Goal: Navigation & Orientation: Find specific page/section

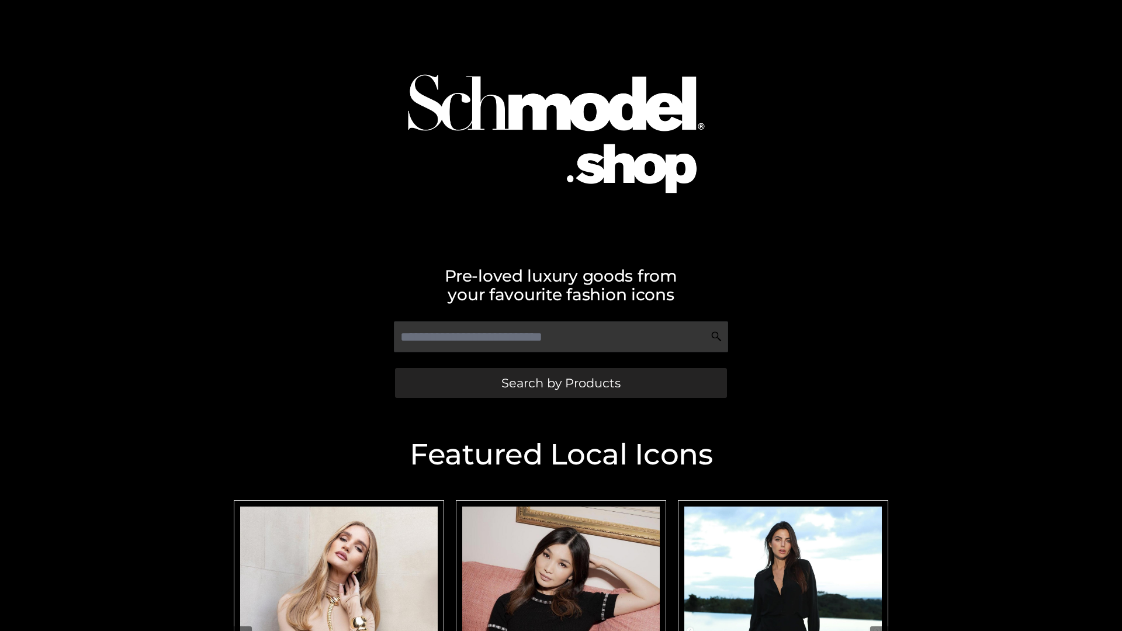
click at [560, 383] on span "Search by Products" at bounding box center [560, 383] width 119 height 12
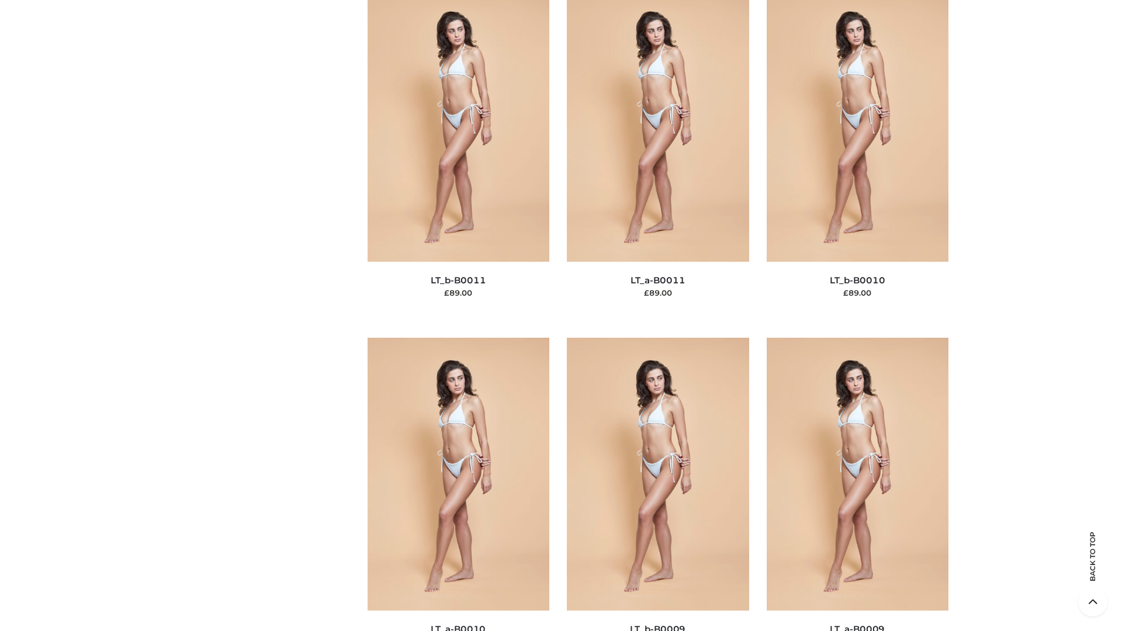
scroll to position [5248, 0]
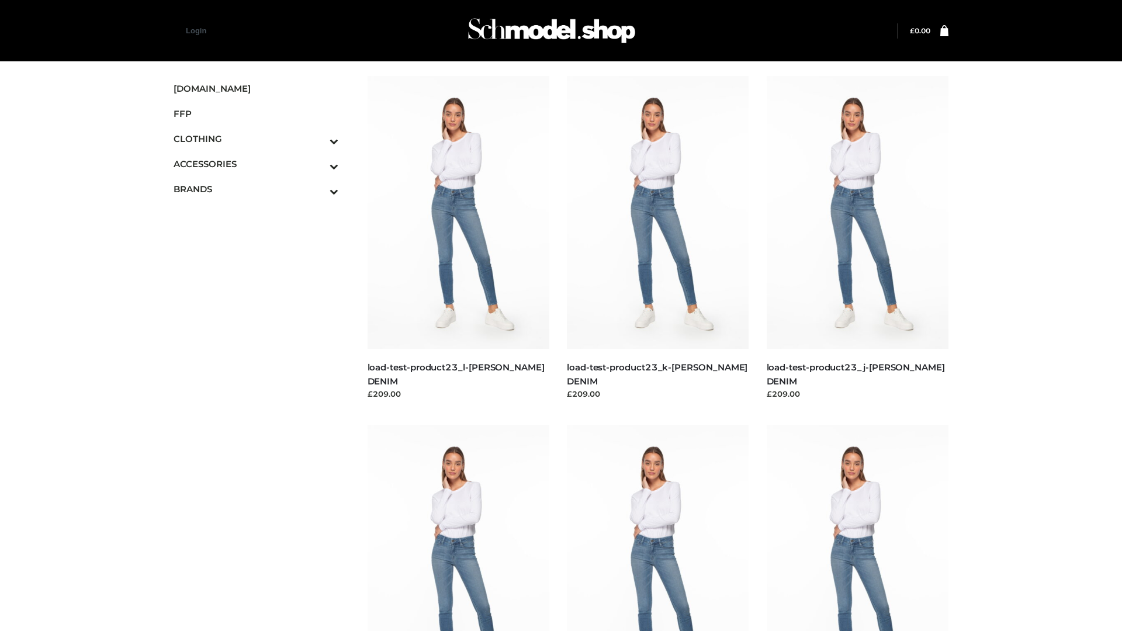
scroll to position [1025, 0]
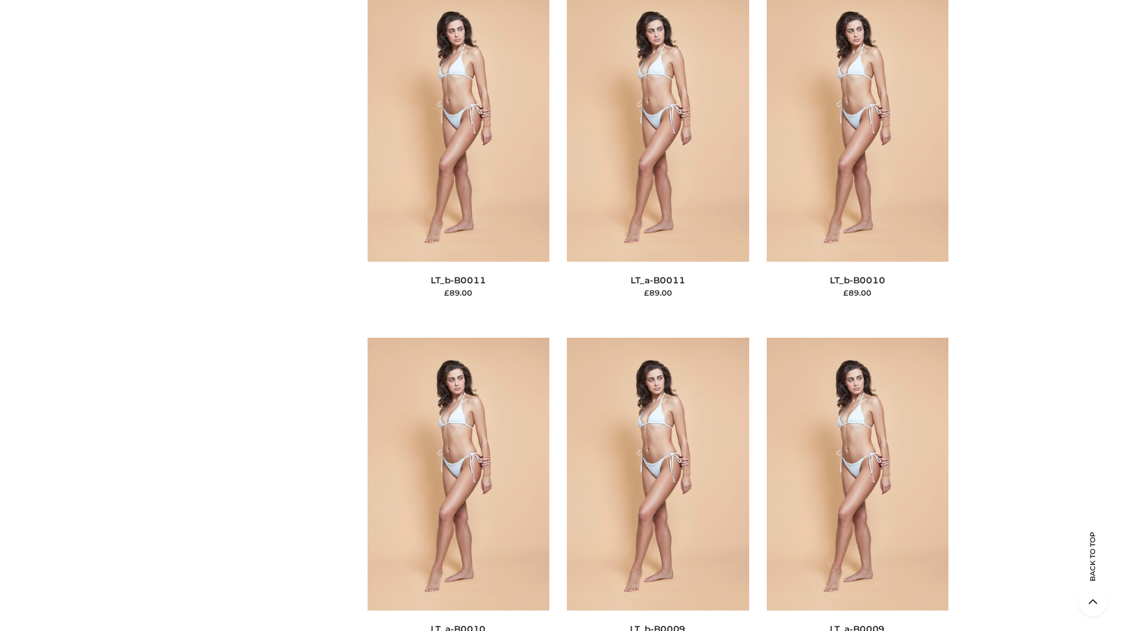
scroll to position [5248, 0]
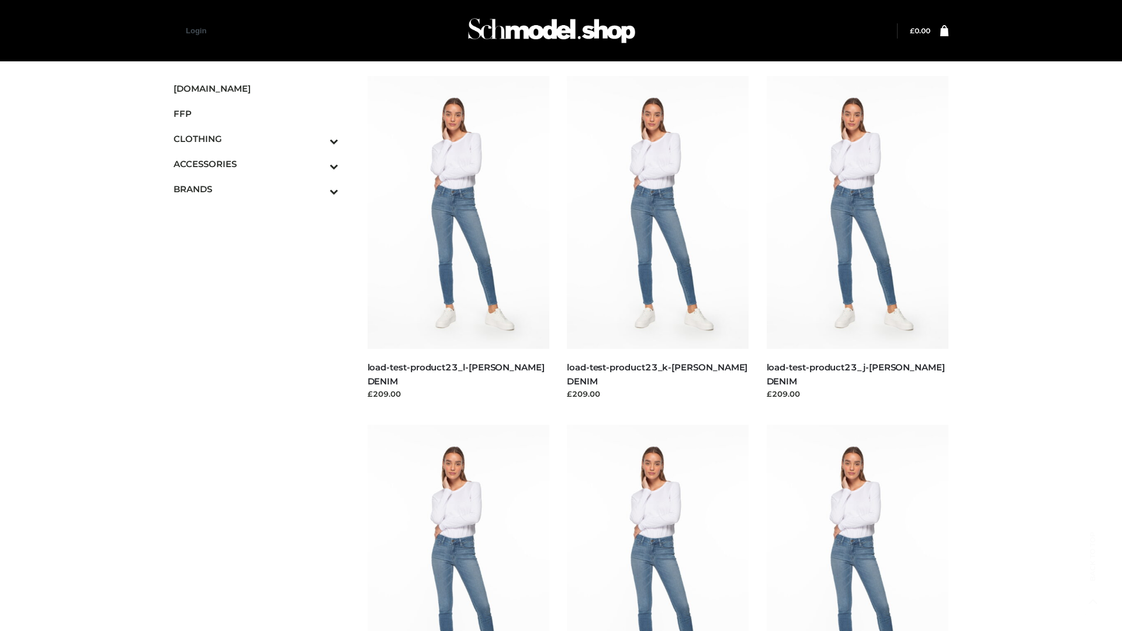
scroll to position [1025, 0]
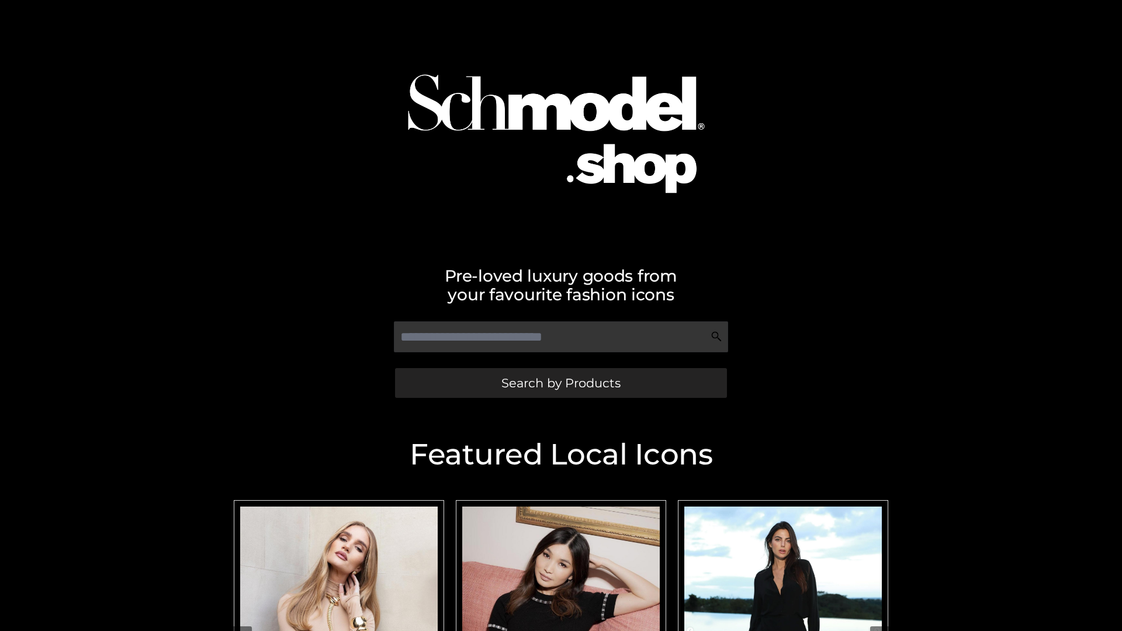
click at [560, 383] on span "Search by Products" at bounding box center [560, 383] width 119 height 12
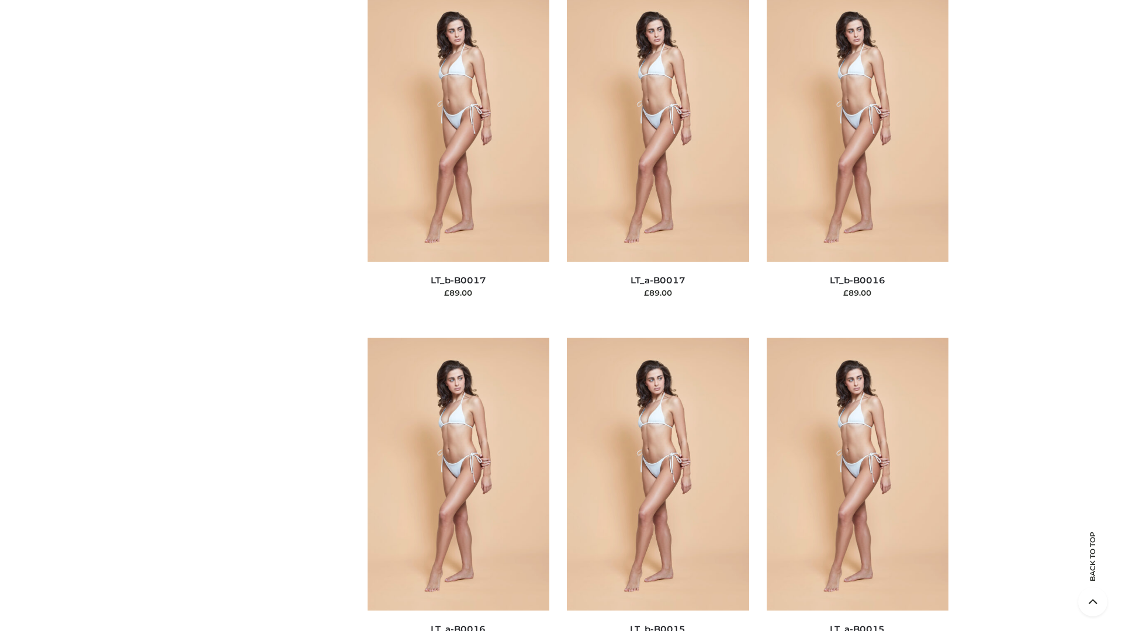
scroll to position [3841, 0]
